Goal: Task Accomplishment & Management: Manage account settings

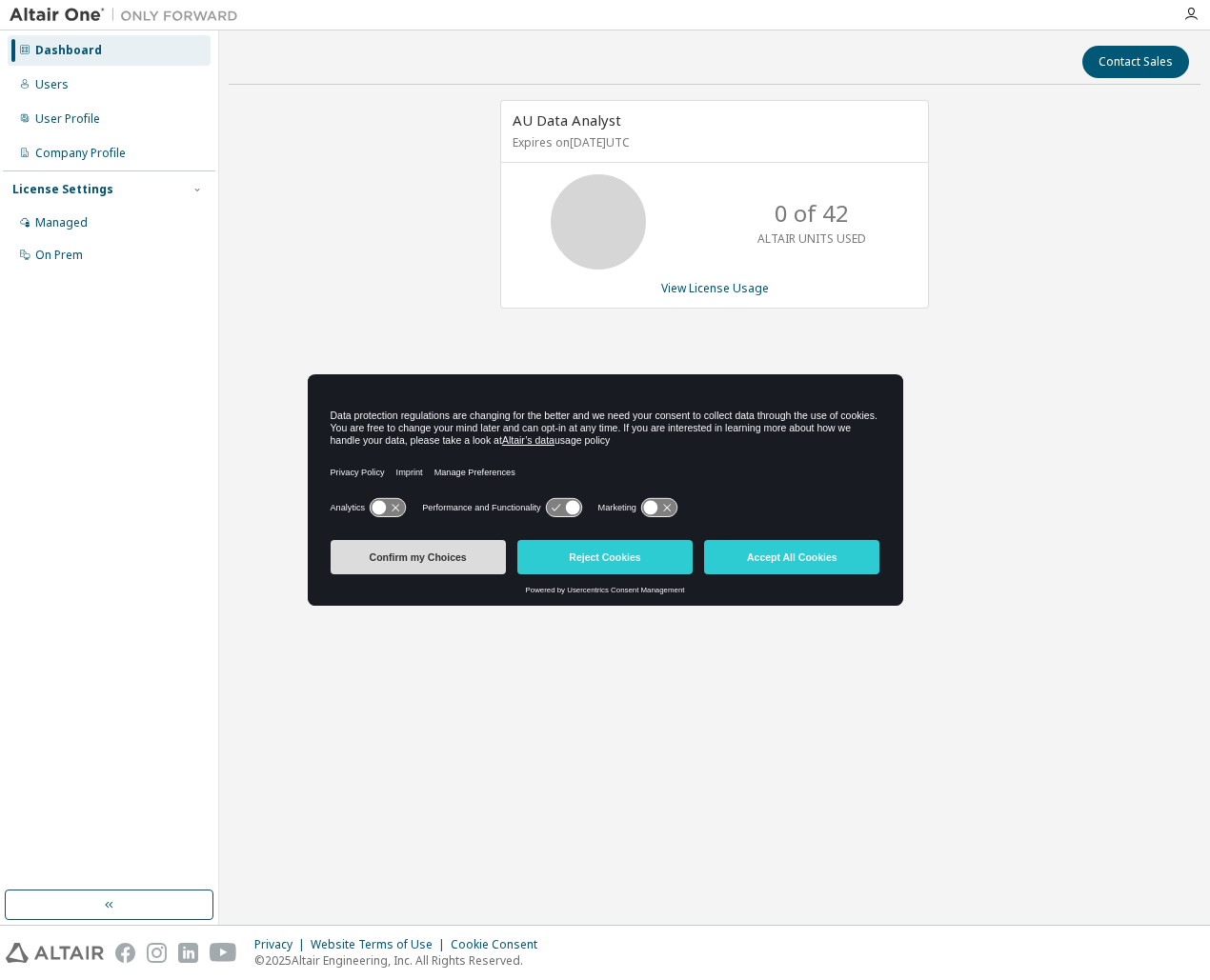
click at [453, 563] on button "Confirm my Choices" at bounding box center [418, 558] width 175 height 35
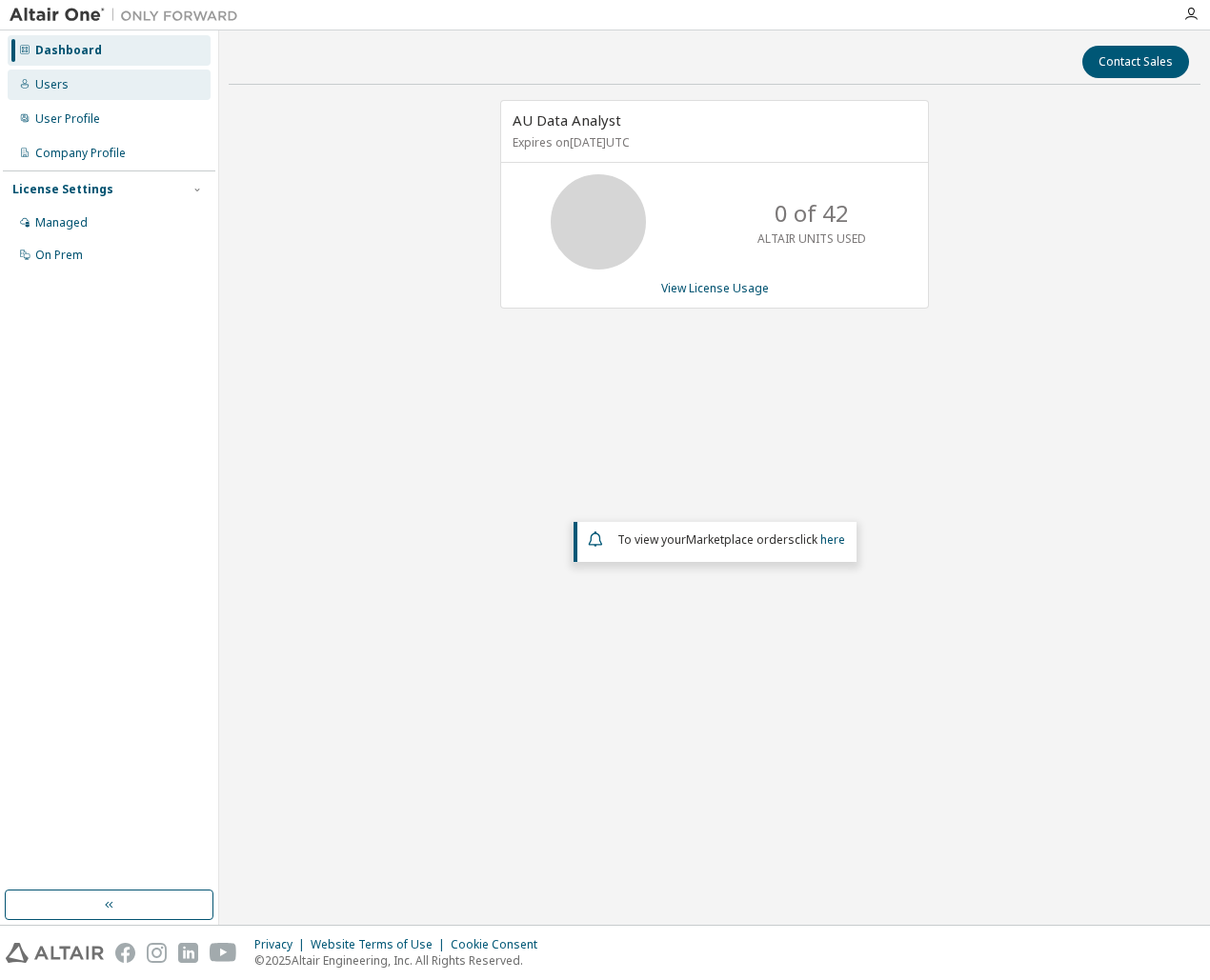
click at [75, 84] on div "Users" at bounding box center [109, 85] width 203 height 31
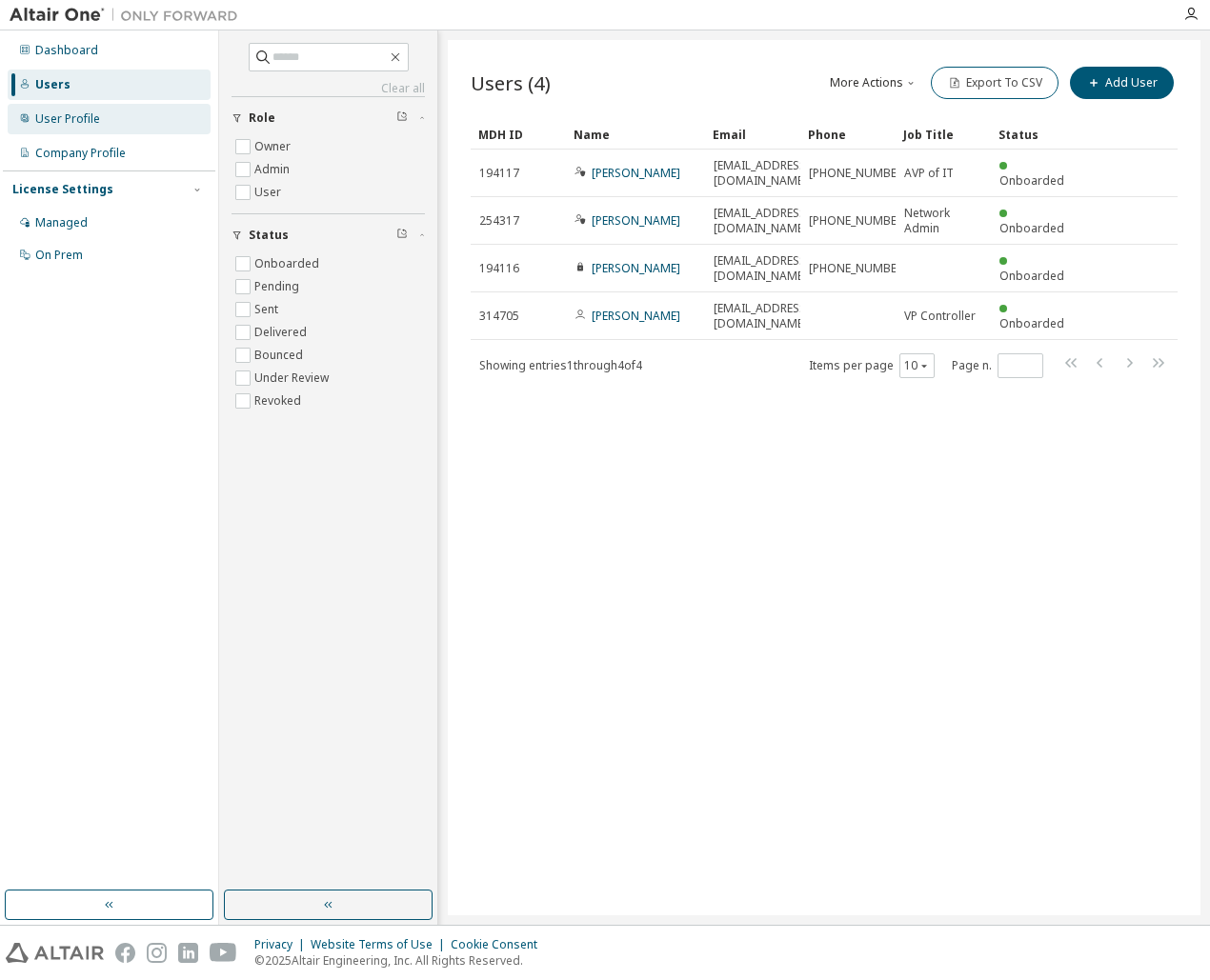
click at [69, 124] on div "User Profile" at bounding box center [67, 119] width 64 height 15
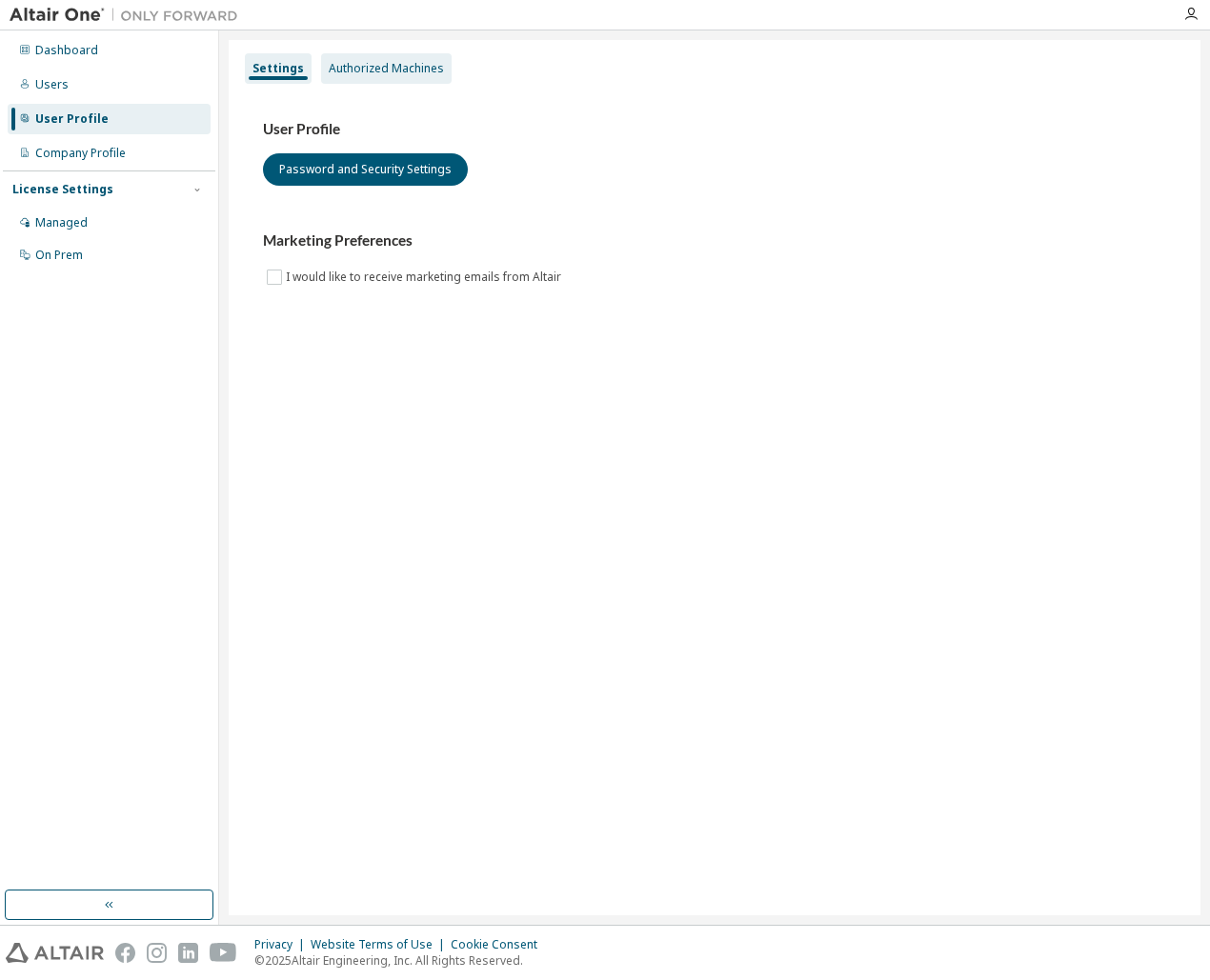
click at [331, 66] on div "Authorized Machines" at bounding box center [387, 68] width 115 height 15
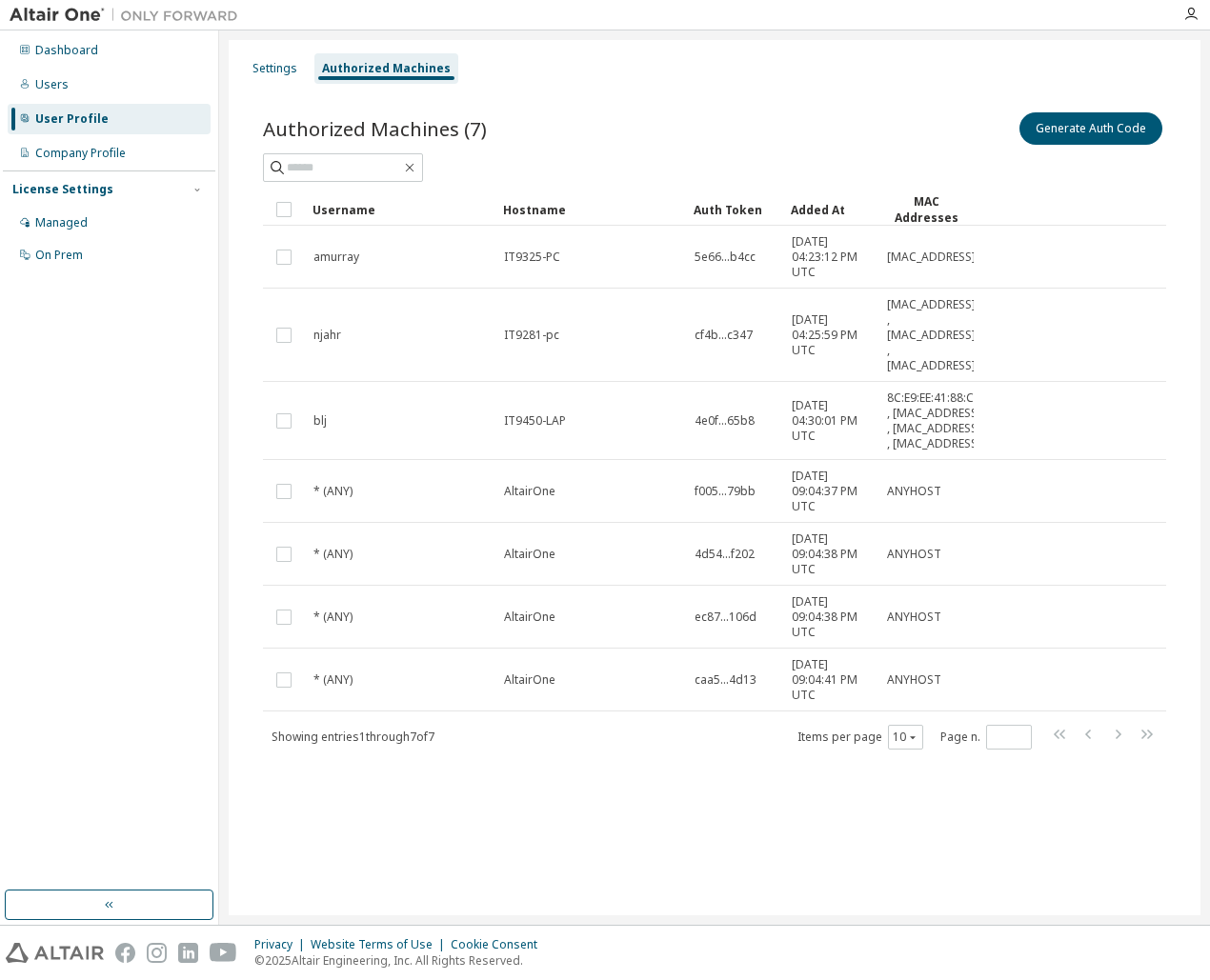
click at [407, 800] on div "Authorized Machines (7) Generate Auth Code Clear Load Save Save As Field Operat…" at bounding box center [715, 442] width 948 height 715
click at [365, 861] on div "Settings Authorized Machines Authorized Machines (7) Generate Auth Code Clear L…" at bounding box center [715, 478] width 971 height 875
drag, startPoint x: 784, startPoint y: 207, endPoint x: 865, endPoint y: 209, distance: 81.0
drag, startPoint x: 784, startPoint y: 207, endPoint x: 844, endPoint y: 207, distance: 60.0
click at [70, 81] on div "Users" at bounding box center [109, 85] width 203 height 31
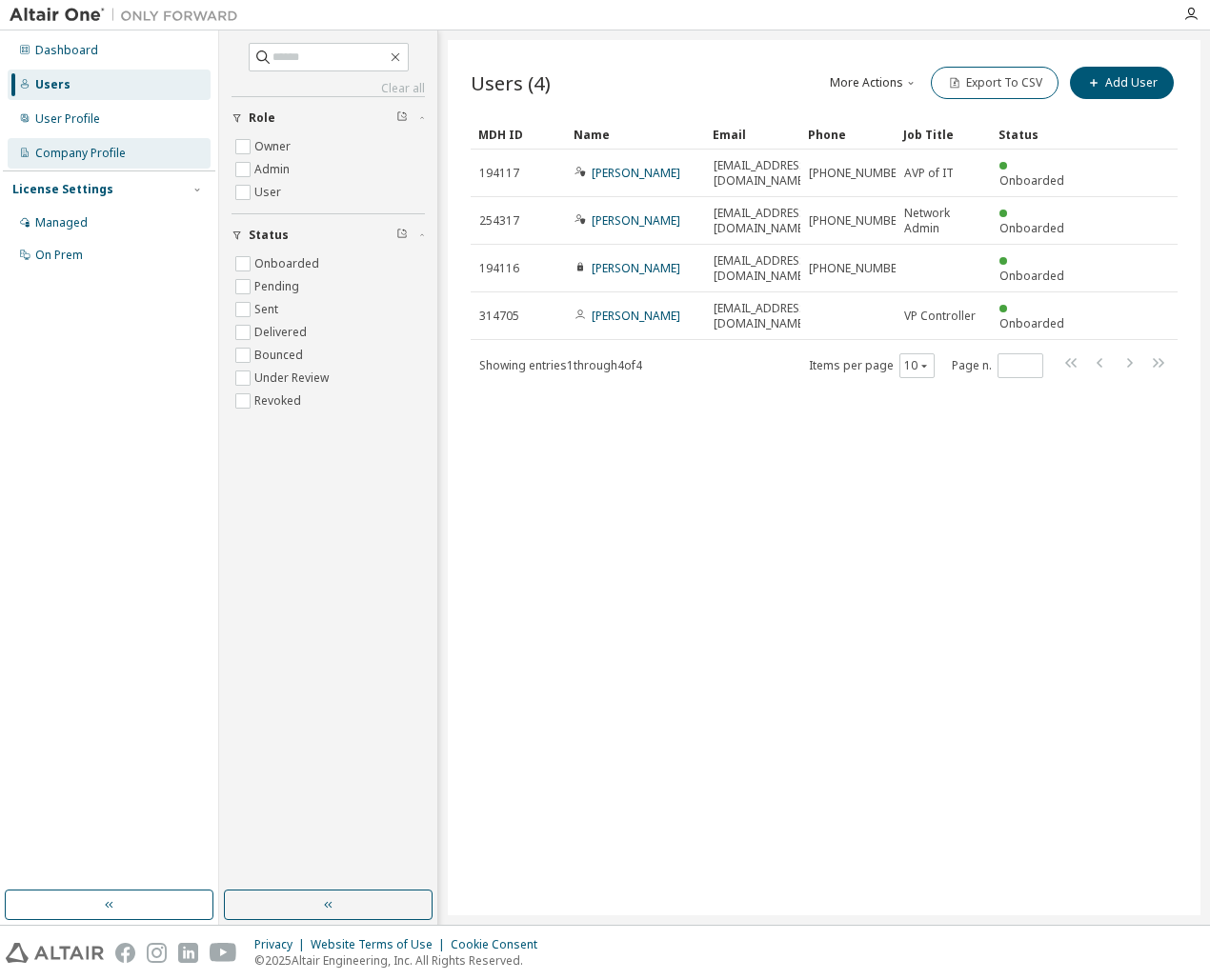
click at [74, 152] on div "Company Profile" at bounding box center [81, 154] width 90 height 15
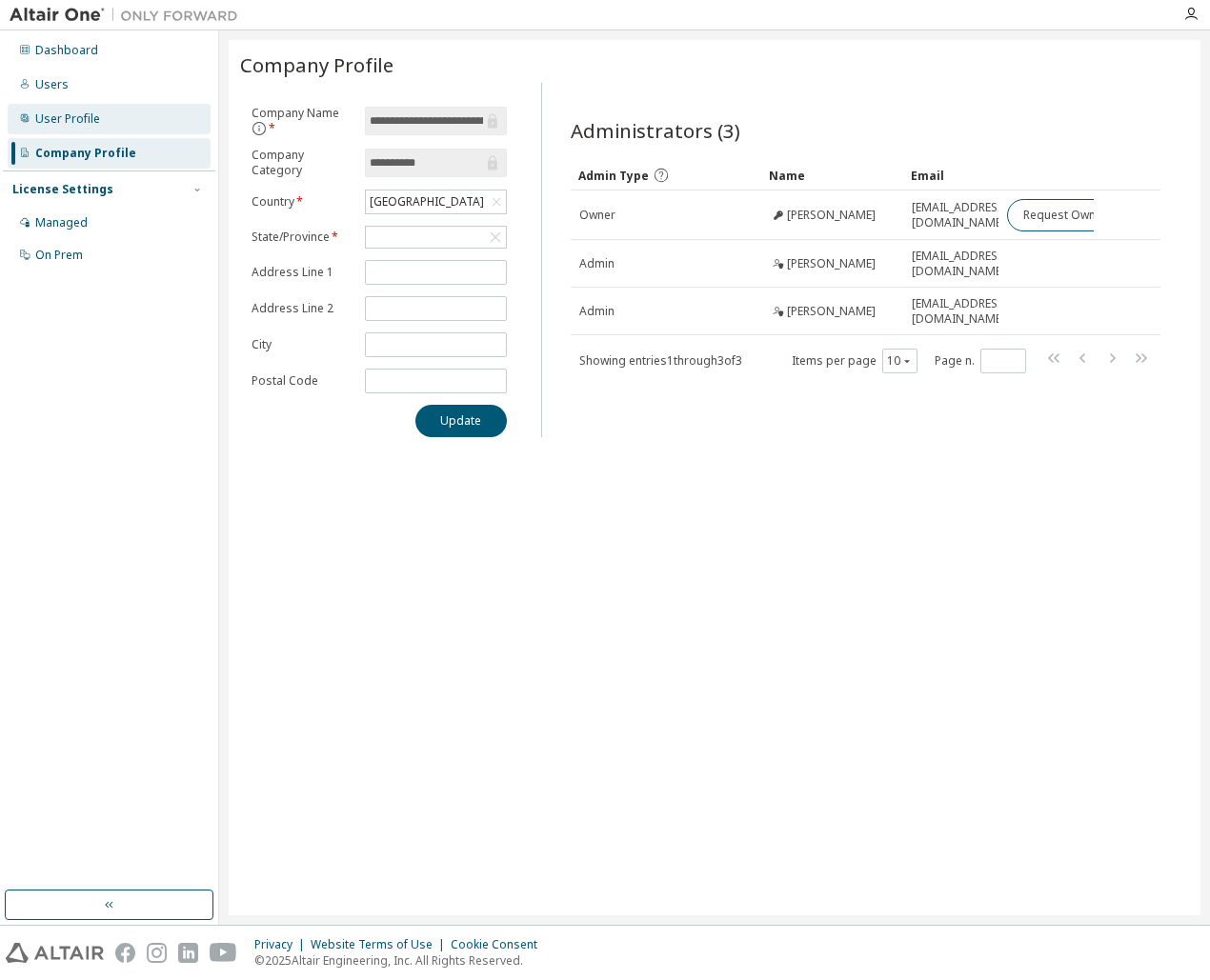
click at [88, 118] on div "User Profile" at bounding box center [67, 119] width 64 height 15
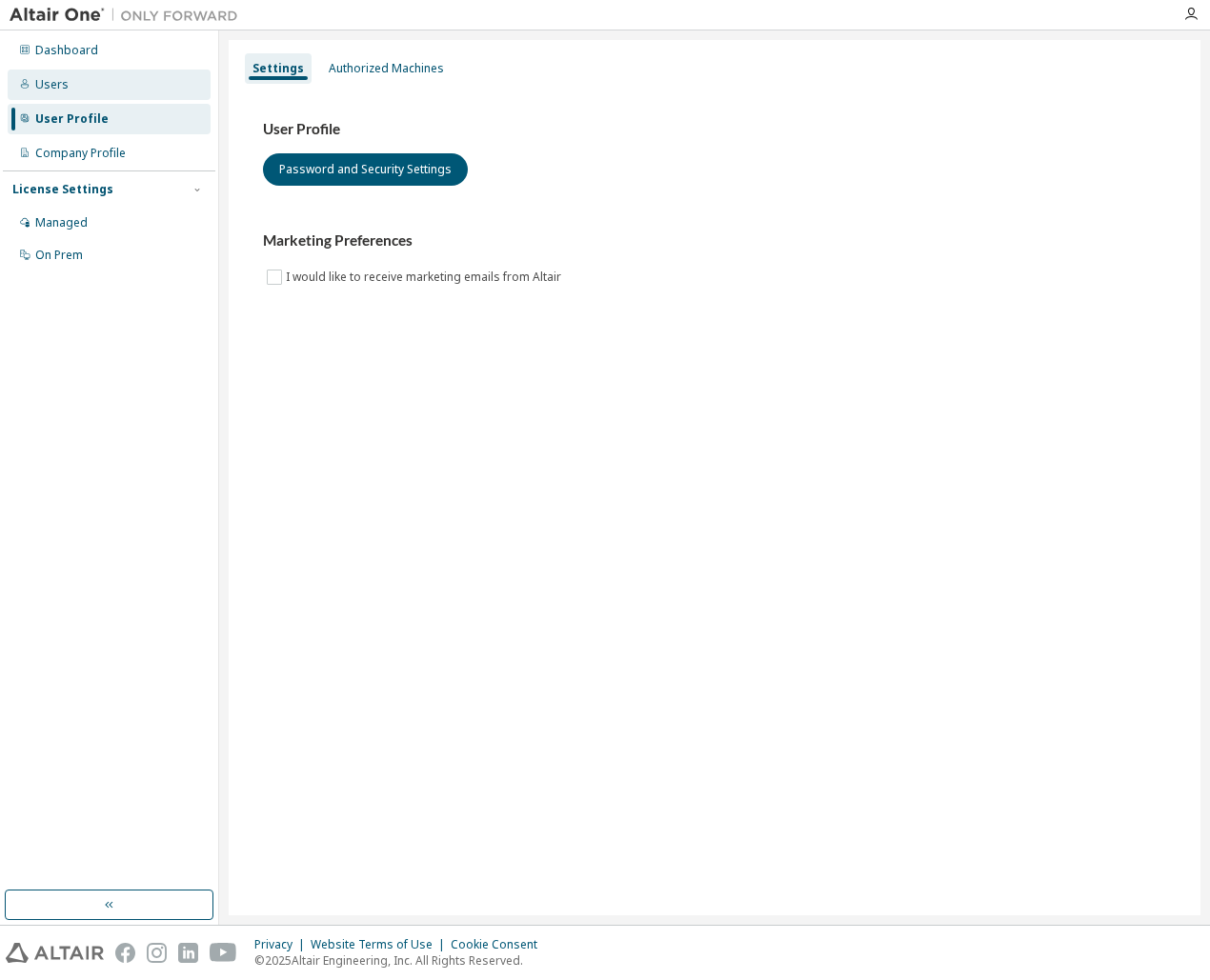
click at [76, 86] on div "Users" at bounding box center [109, 85] width 203 height 31
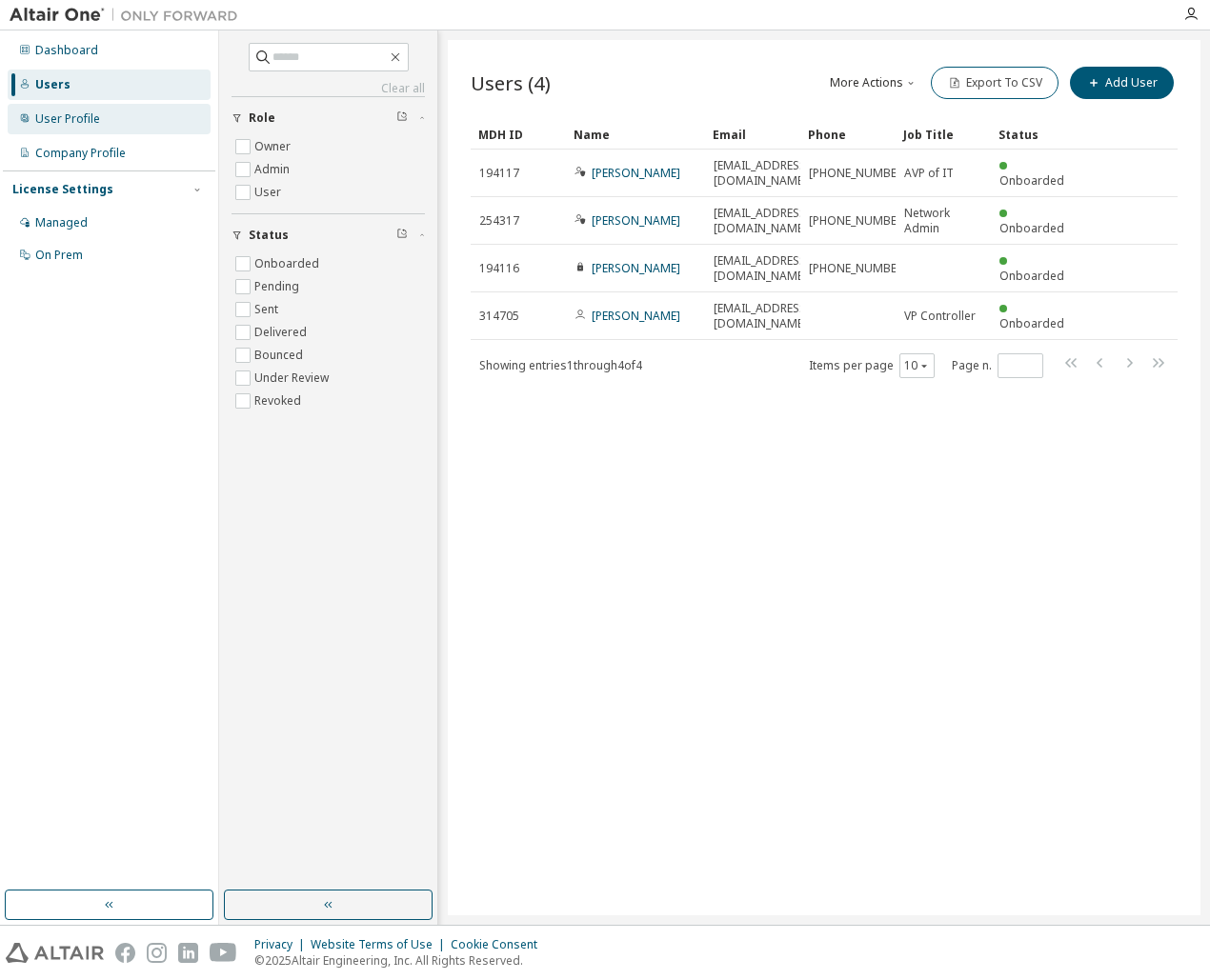
click at [69, 114] on div "User Profile" at bounding box center [67, 119] width 64 height 15
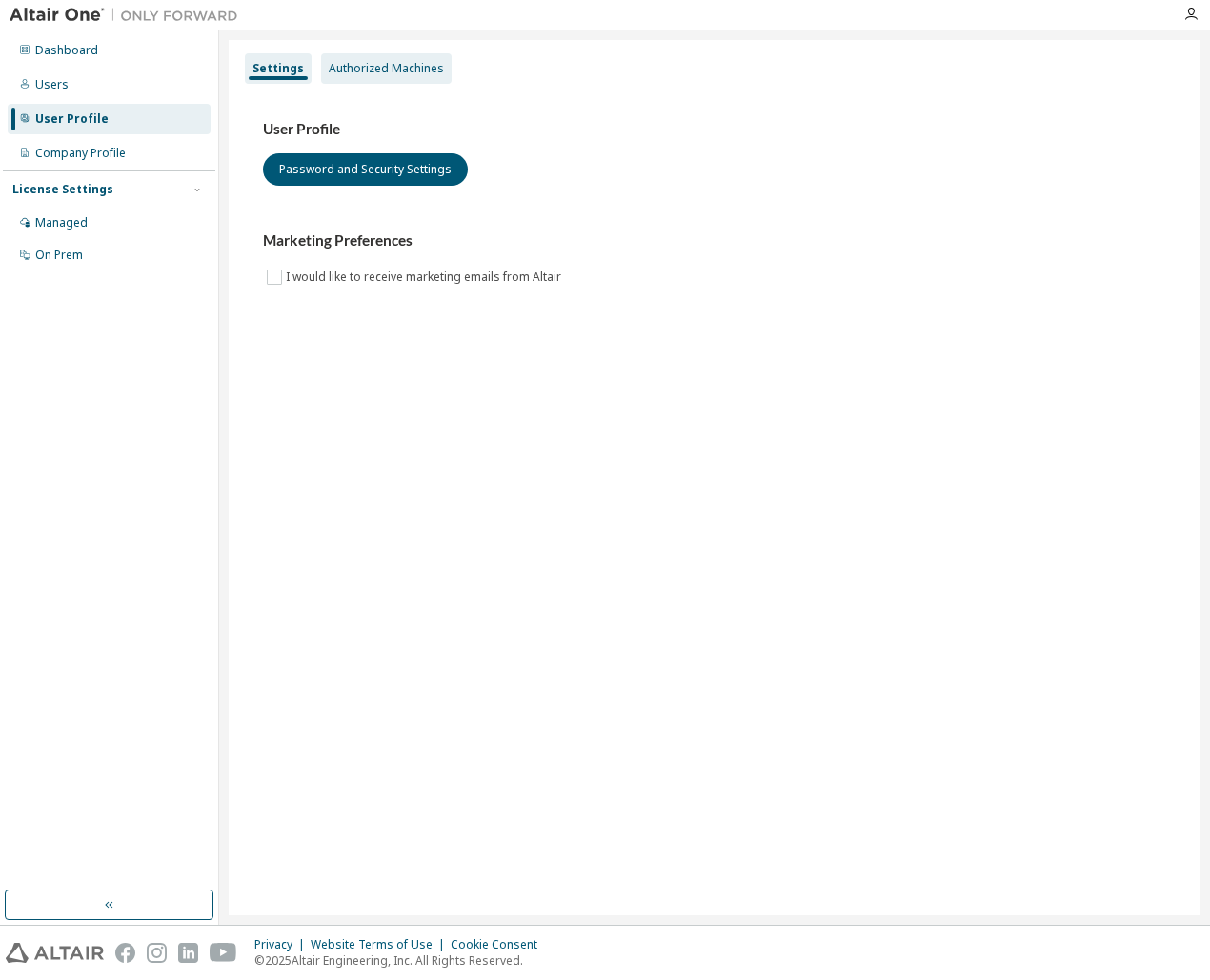
click at [376, 80] on div "Authorized Machines" at bounding box center [387, 68] width 131 height 31
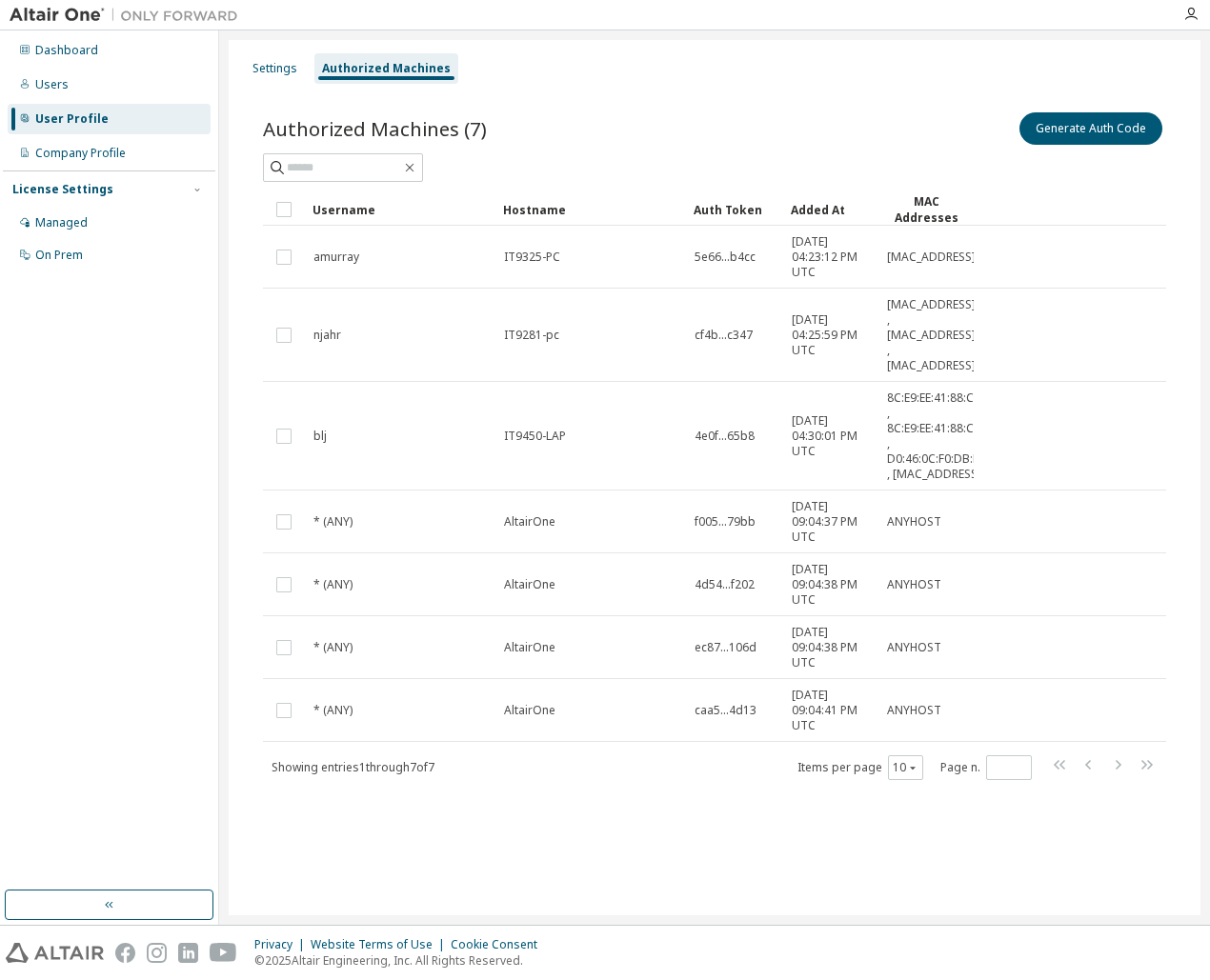
click at [409, 853] on div "Settings Authorized Machines Authorized Machines (7) Generate Auth Code Clear L…" at bounding box center [715, 478] width 971 height 875
click at [120, 463] on div "Dashboard Users User Profile Company Profile License Settings Managed On Prem" at bounding box center [109, 461] width 213 height 854
click at [102, 470] on div "Dashboard Users User Profile Company Profile License Settings Managed On Prem" at bounding box center [109, 461] width 213 height 854
click at [142, 364] on div "Dashboard Users User Profile Company Profile License Settings Managed On Prem" at bounding box center [109, 461] width 213 height 854
click at [156, 516] on div "Dashboard Users User Profile Company Profile License Settings Managed On Prem" at bounding box center [109, 461] width 213 height 854
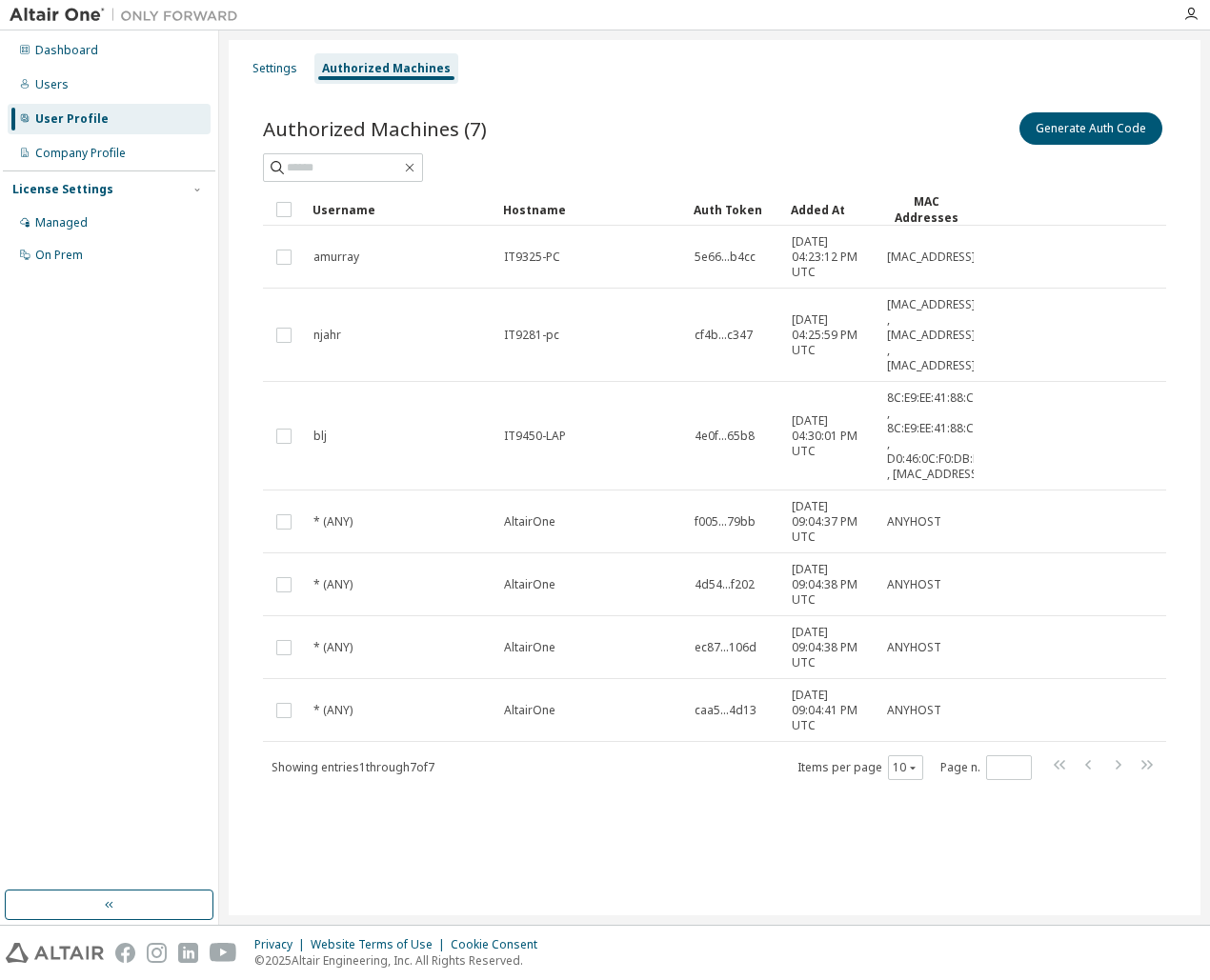
click at [124, 515] on div "Dashboard Users User Profile Company Profile License Settings Managed On Prem" at bounding box center [109, 461] width 213 height 854
click at [740, 66] on div "Settings Authorized Machines" at bounding box center [715, 68] width 948 height 35
